Goal: Information Seeking & Learning: Learn about a topic

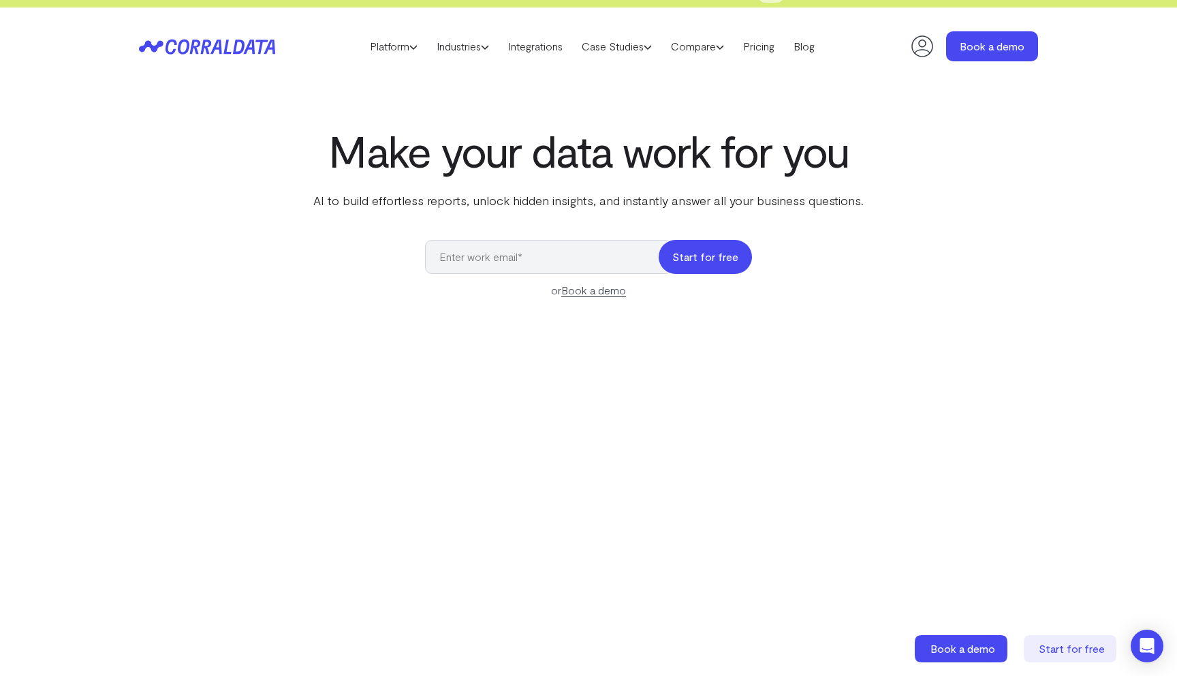
scroll to position [18, 0]
click at [524, 45] on link "Integrations" at bounding box center [536, 47] width 74 height 20
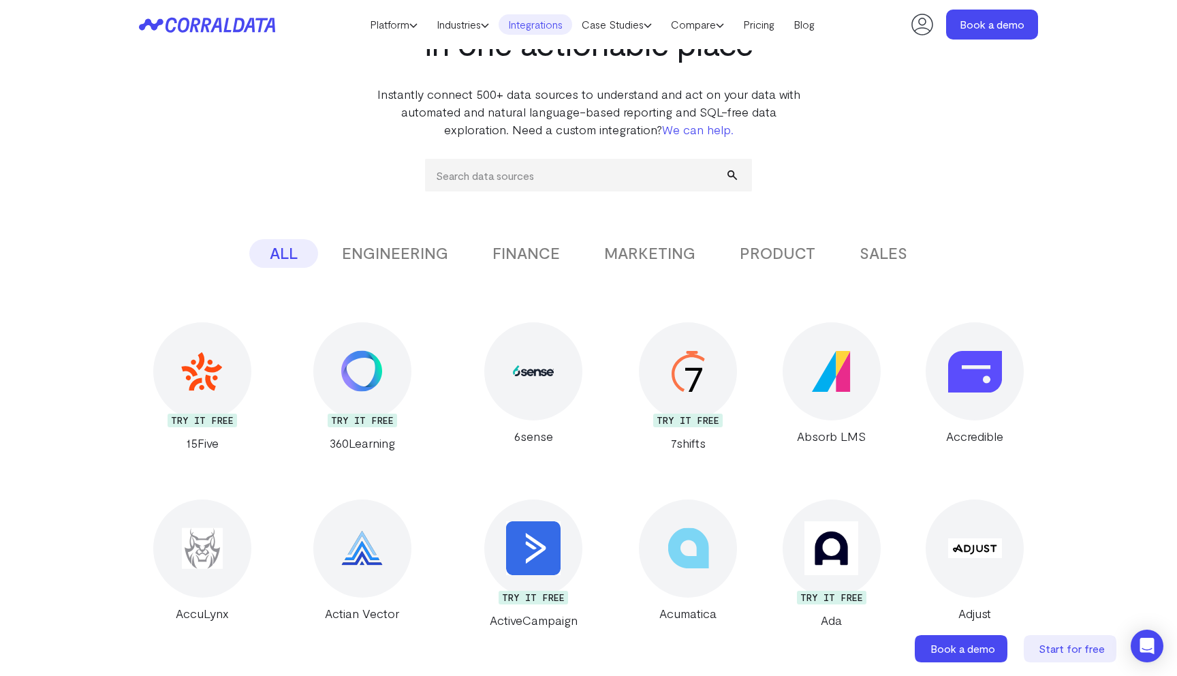
scroll to position [104, 0]
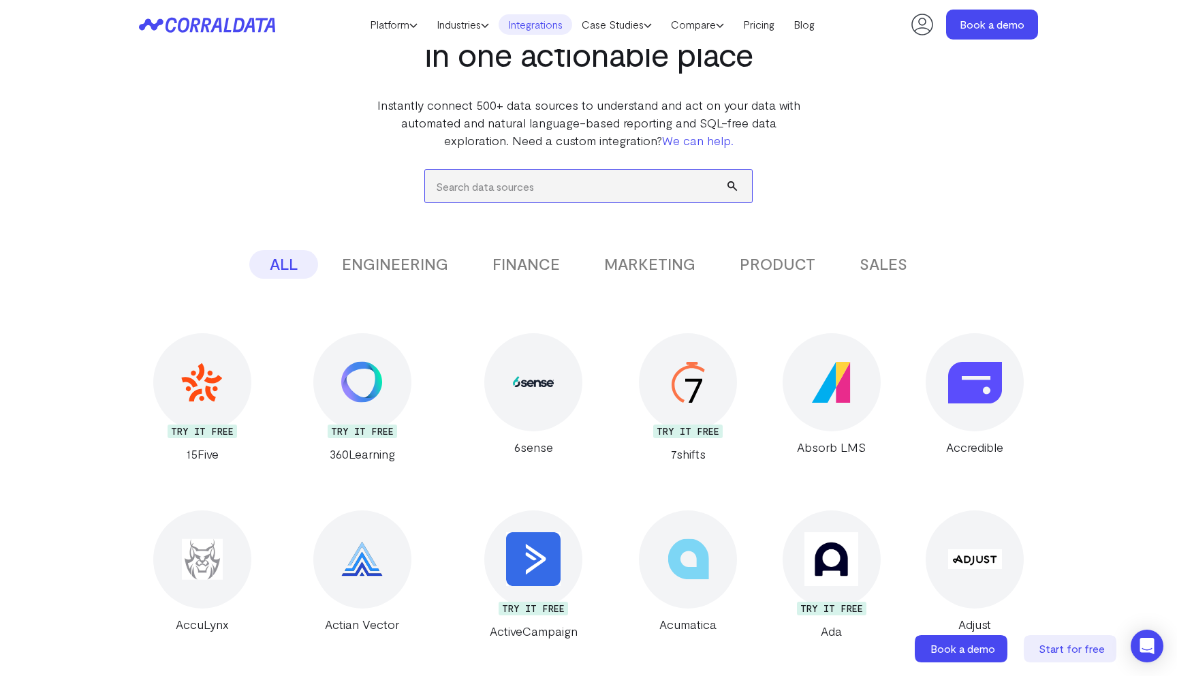
click at [560, 173] on input "search" at bounding box center [588, 186] width 327 height 33
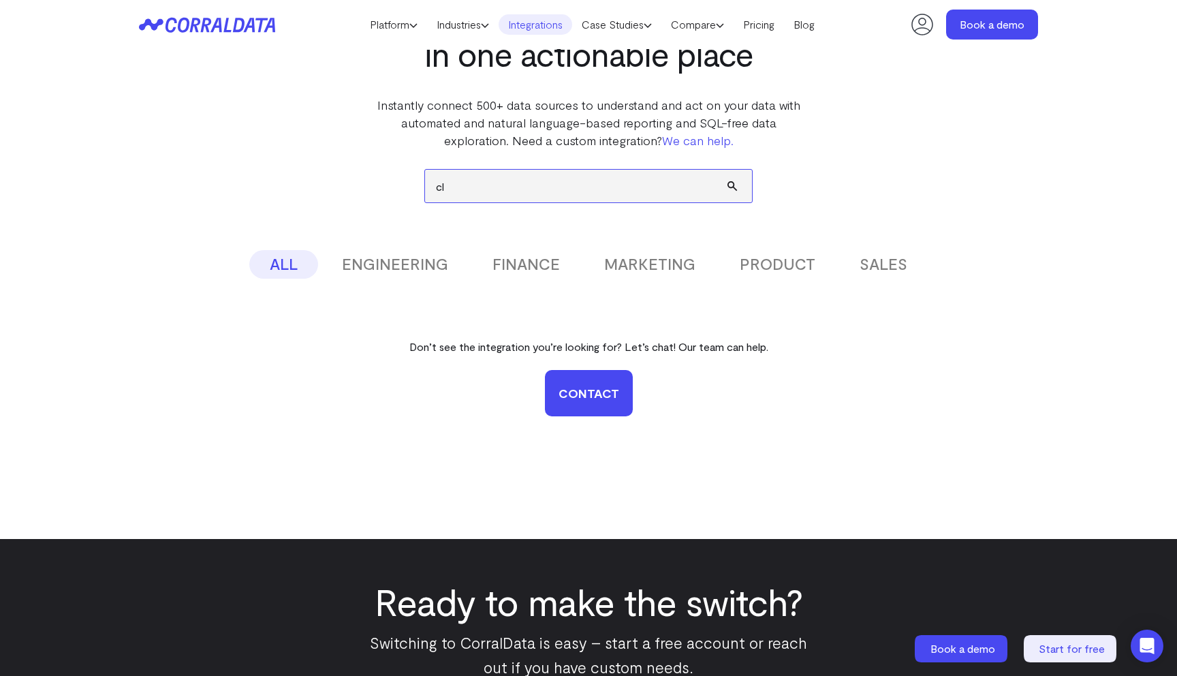
type input "c"
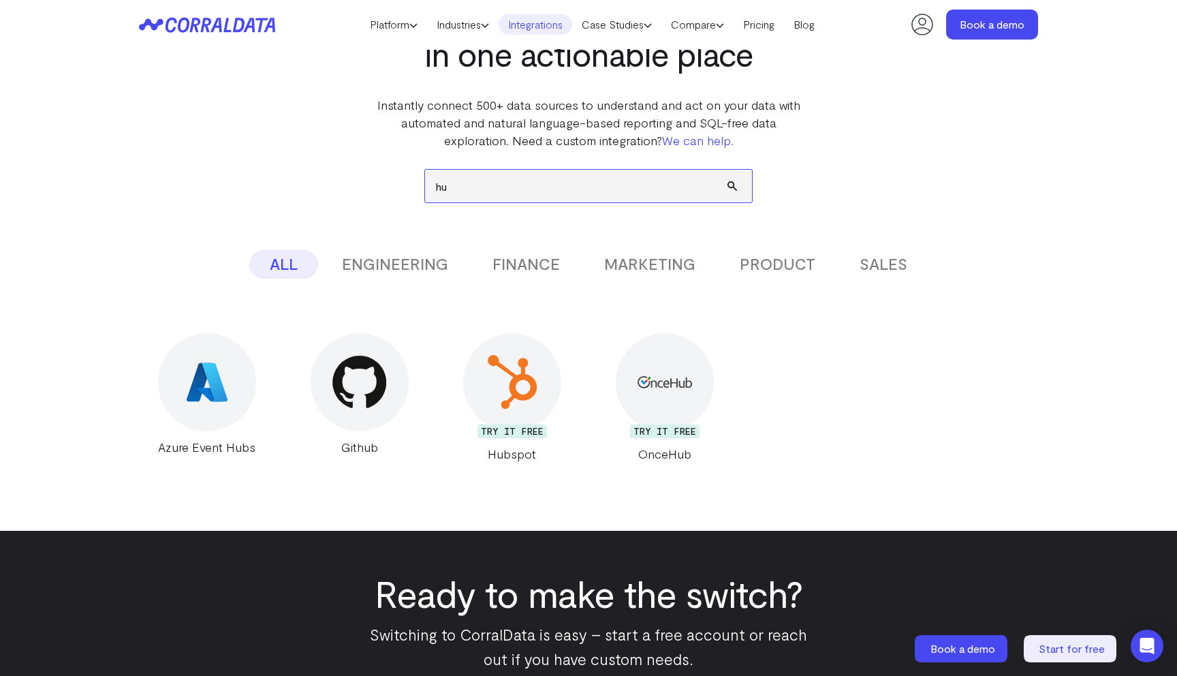
type input "h"
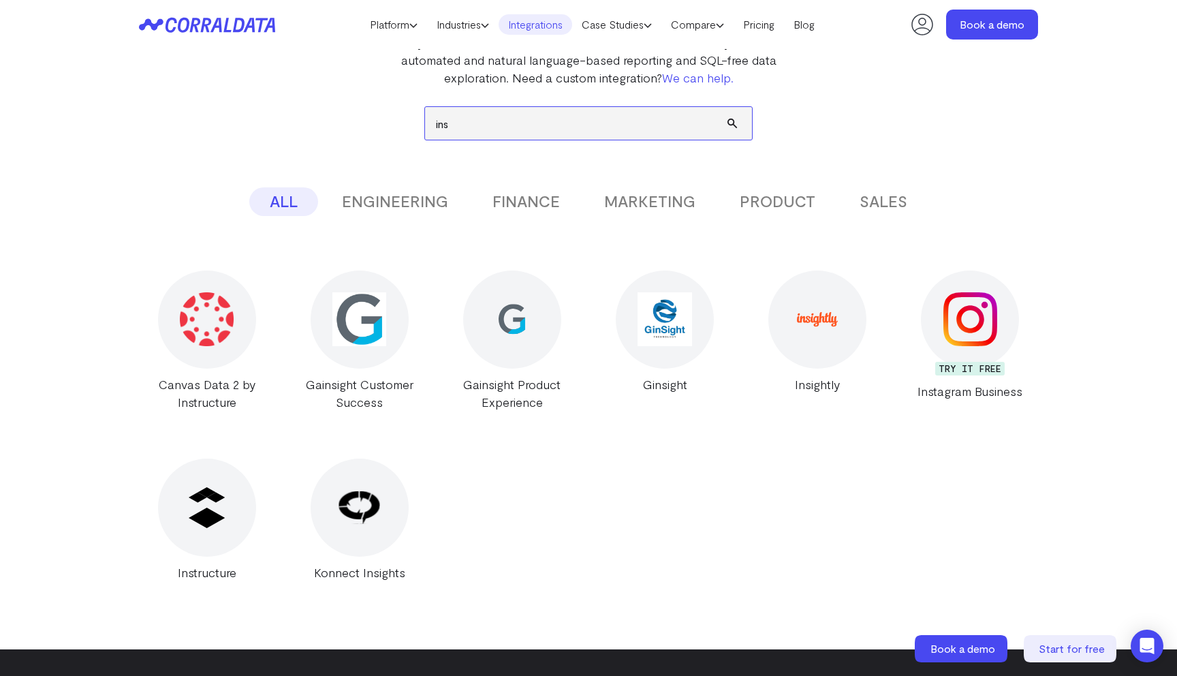
scroll to position [170, 0]
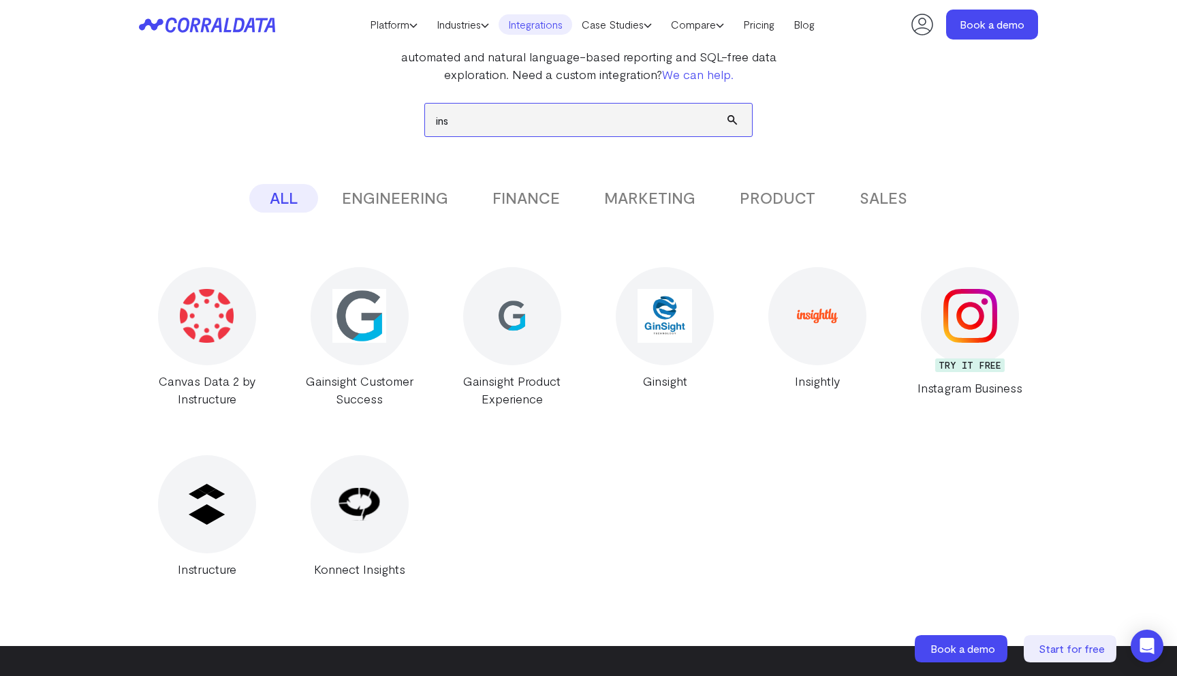
click at [488, 128] on input "ins" at bounding box center [588, 120] width 327 height 33
click at [488, 127] on input "ins" at bounding box center [588, 120] width 327 height 33
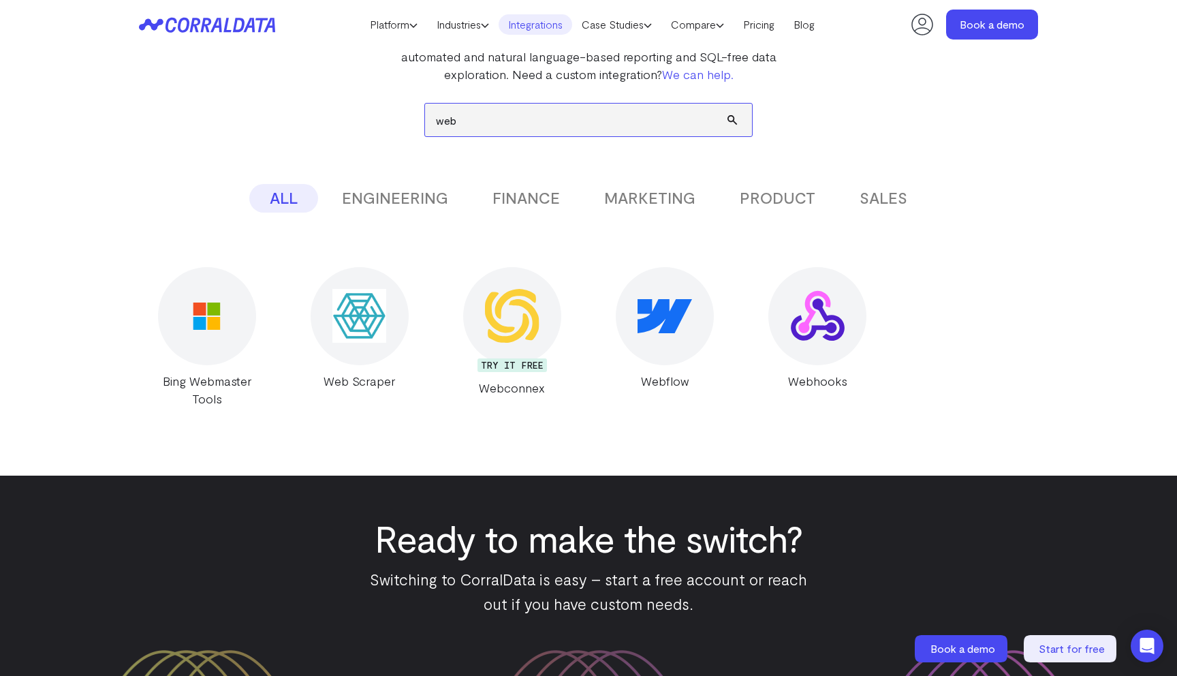
type input "web"
click at [789, 309] on div at bounding box center [817, 316] width 98 height 98
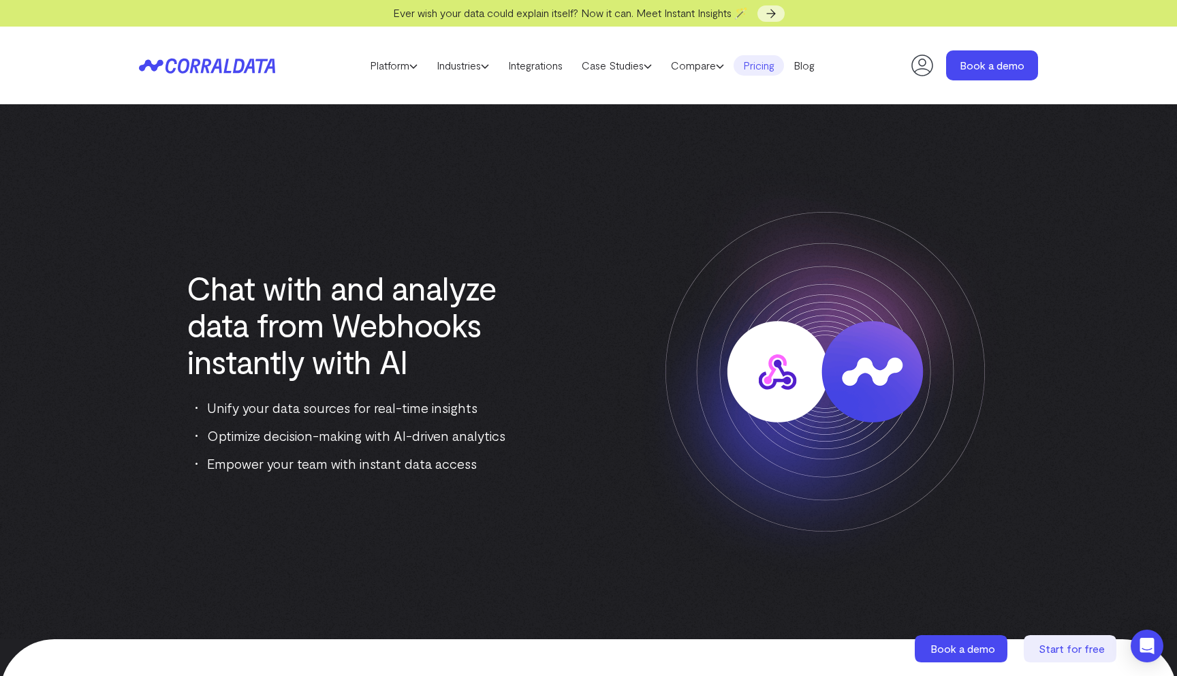
click at [760, 73] on link "Pricing" at bounding box center [758, 65] width 50 height 20
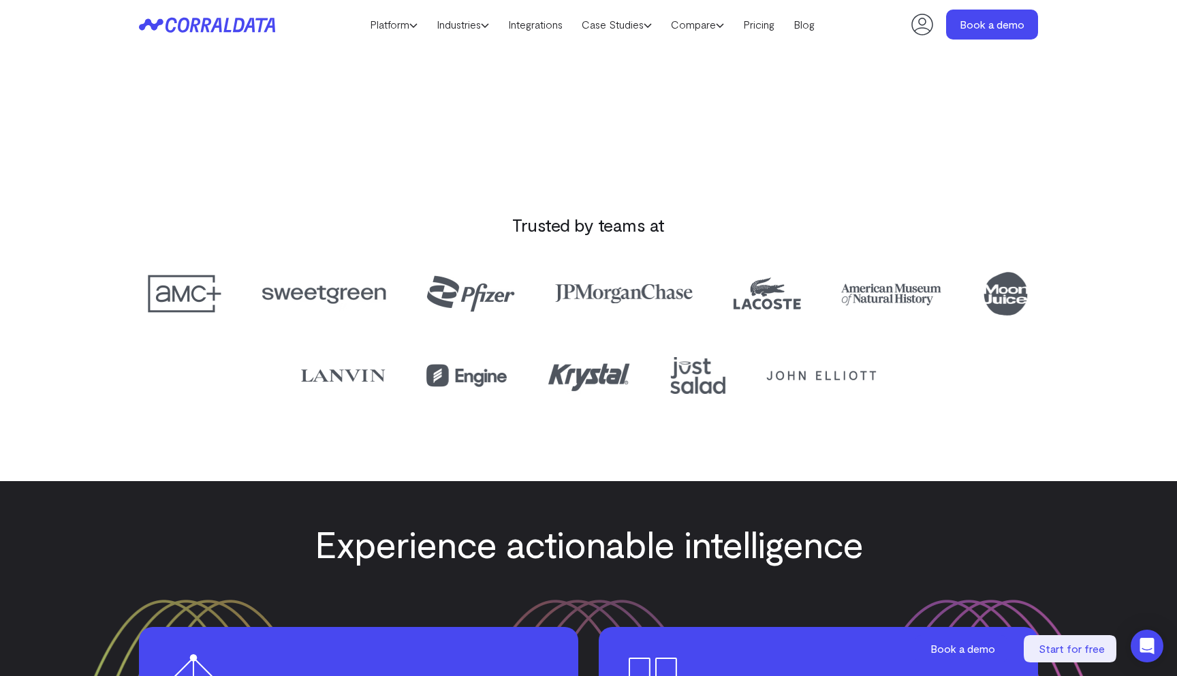
scroll to position [1315, 0]
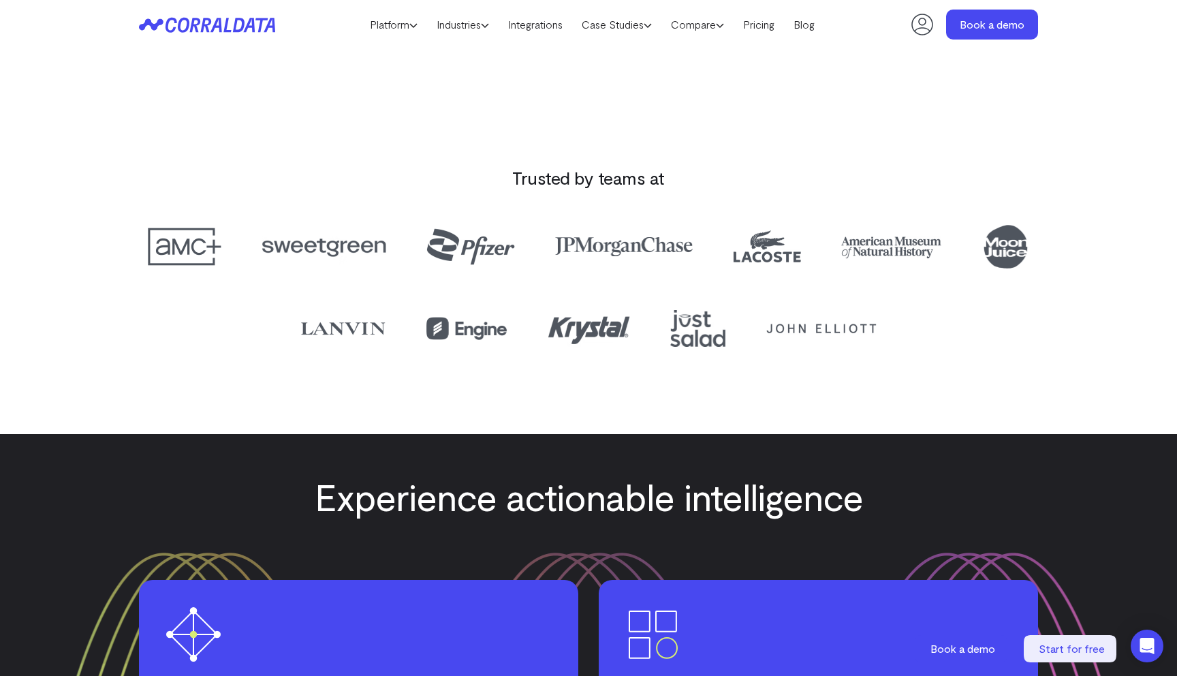
click at [917, 25] on icon at bounding box center [921, 24] width 27 height 27
